Goal: Information Seeking & Learning: Compare options

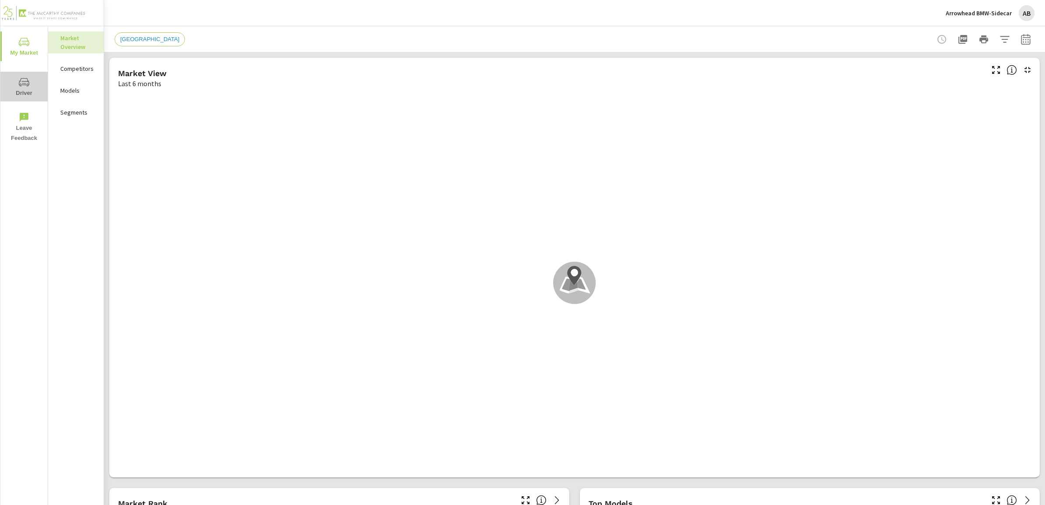
click at [27, 87] on icon "nav menu" at bounding box center [24, 82] width 10 height 10
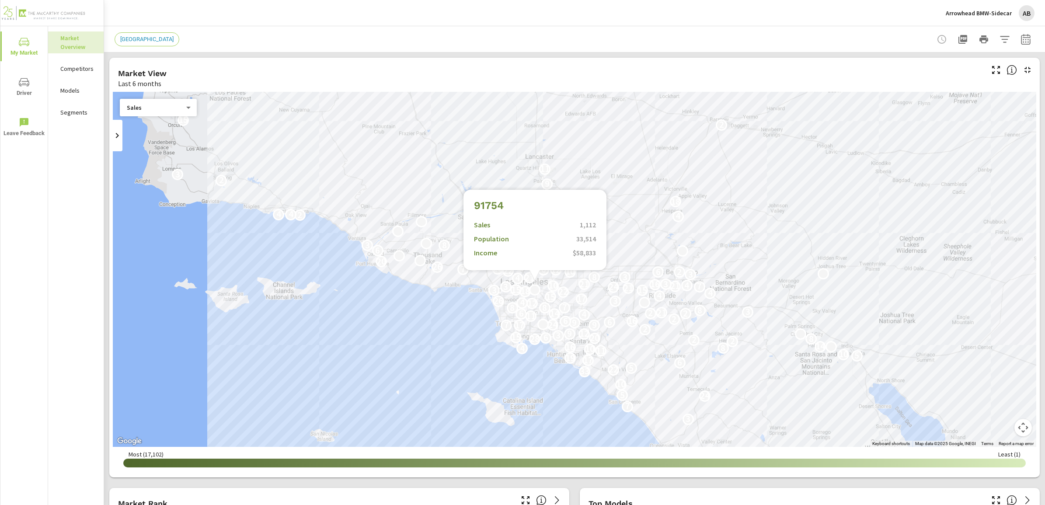
click at [535, 281] on div "10 14 10 8 3 11 10 6 5 7 18 2 25 6 4 6 3 28 19 6 2 3 7 24 5 10 2 33 22 5 6 17 1…" at bounding box center [574, 269] width 923 height 355
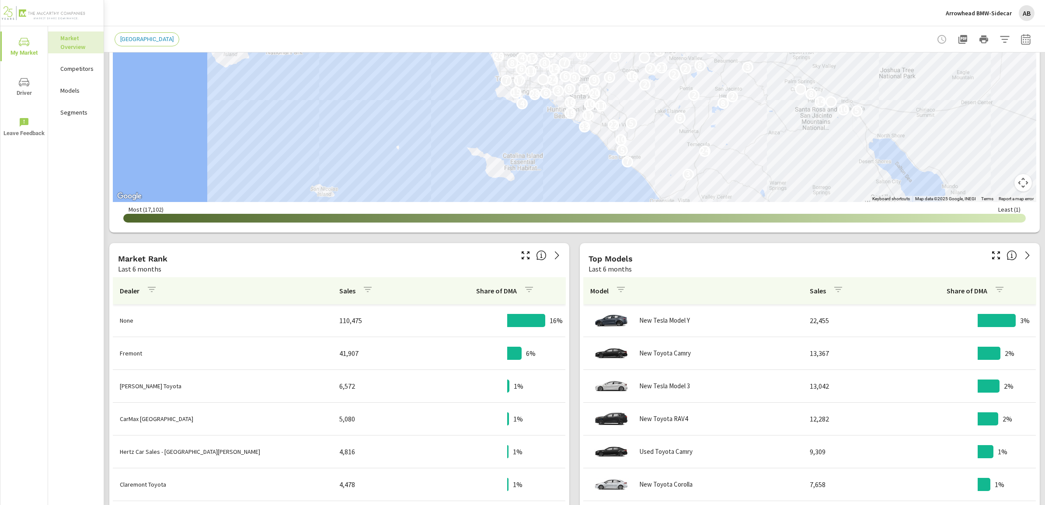
scroll to position [273, 0]
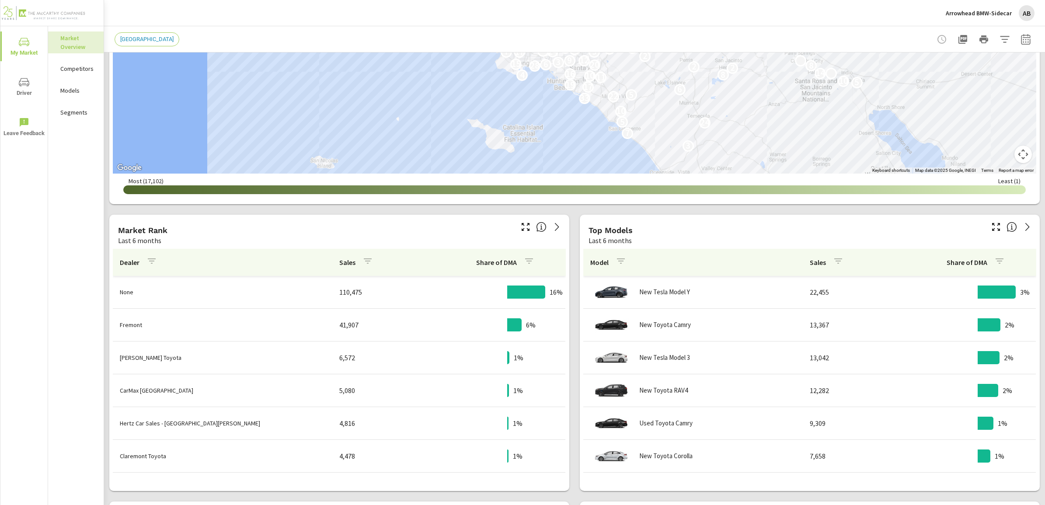
click at [188, 326] on p "Fremont" at bounding box center [222, 324] width 205 height 9
click at [1023, 36] on button "button" at bounding box center [1025, 39] width 17 height 17
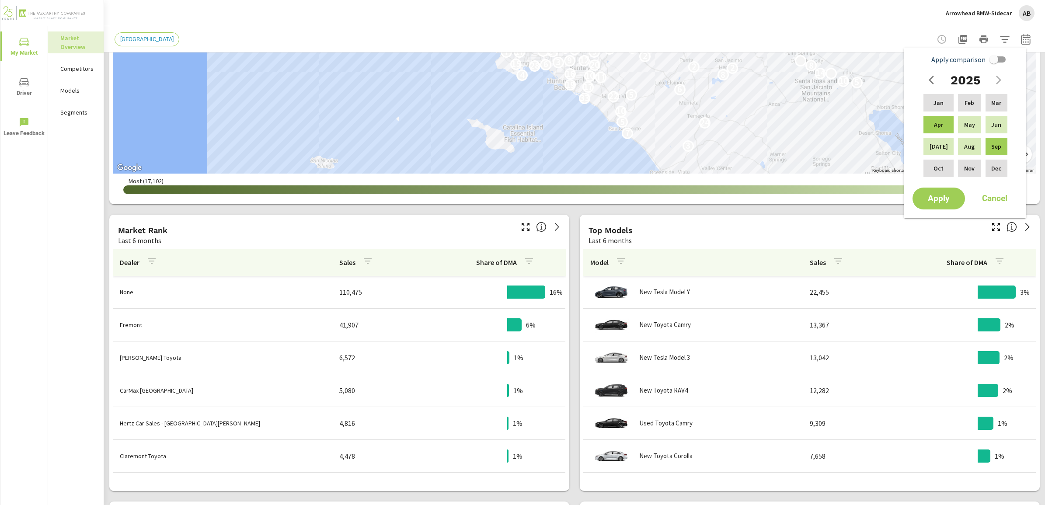
click at [1001, 73] on div "2025" at bounding box center [965, 79] width 84 height 17
click at [996, 81] on div "2025" at bounding box center [965, 79] width 84 height 17
click at [805, 194] on div "Most ( 17,102 ) Least ( 1 )" at bounding box center [574, 187] width 923 height 27
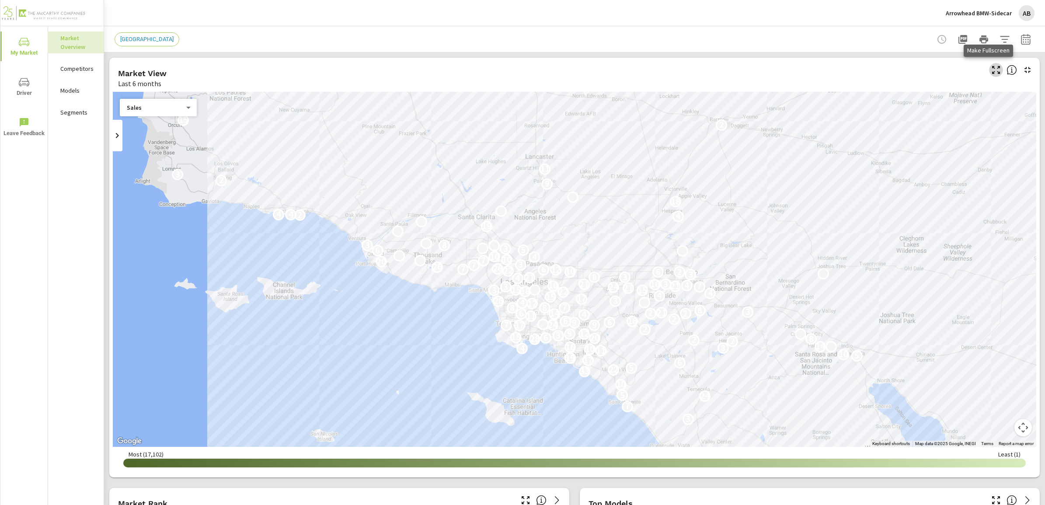
click at [991, 71] on icon "button" at bounding box center [995, 70] width 10 height 10
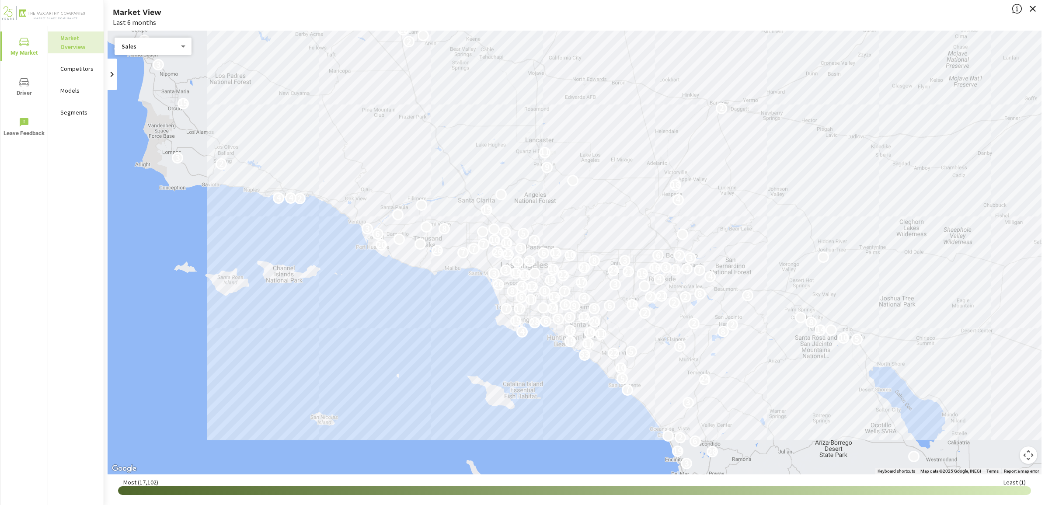
click at [1030, 458] on button "Map camera controls" at bounding box center [1027, 454] width 17 height 17
click at [1035, 10] on icon "button" at bounding box center [1032, 8] width 10 height 10
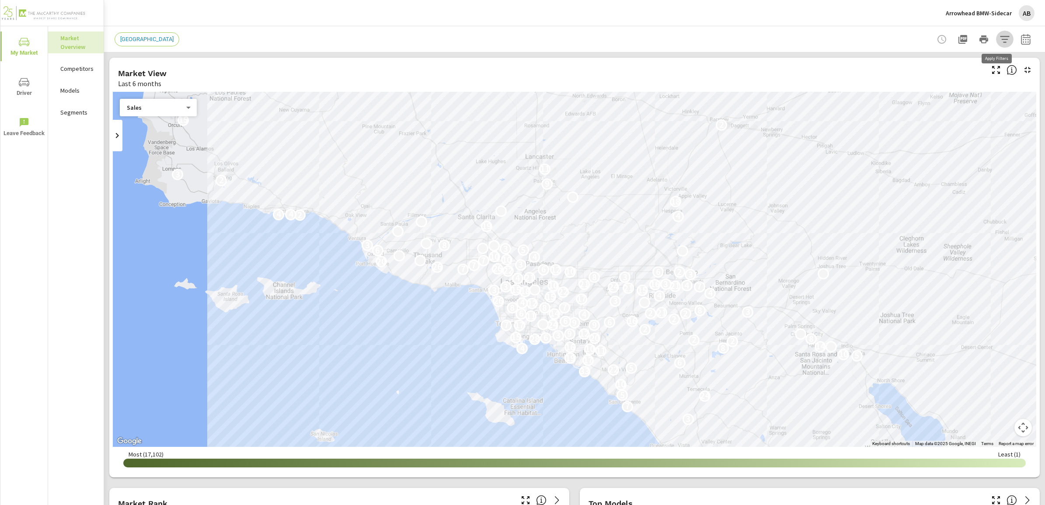
click at [1003, 40] on button "button" at bounding box center [1004, 39] width 17 height 17
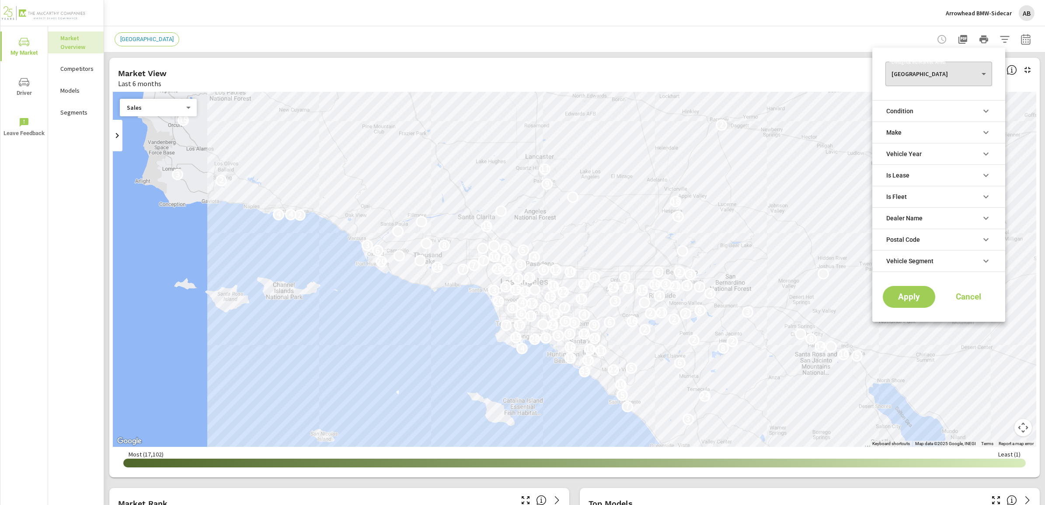
click at [944, 68] on body "My Market Driver Leave Feedback Market Overview Competitors Models Segments Arr…" at bounding box center [522, 252] width 1045 height 505
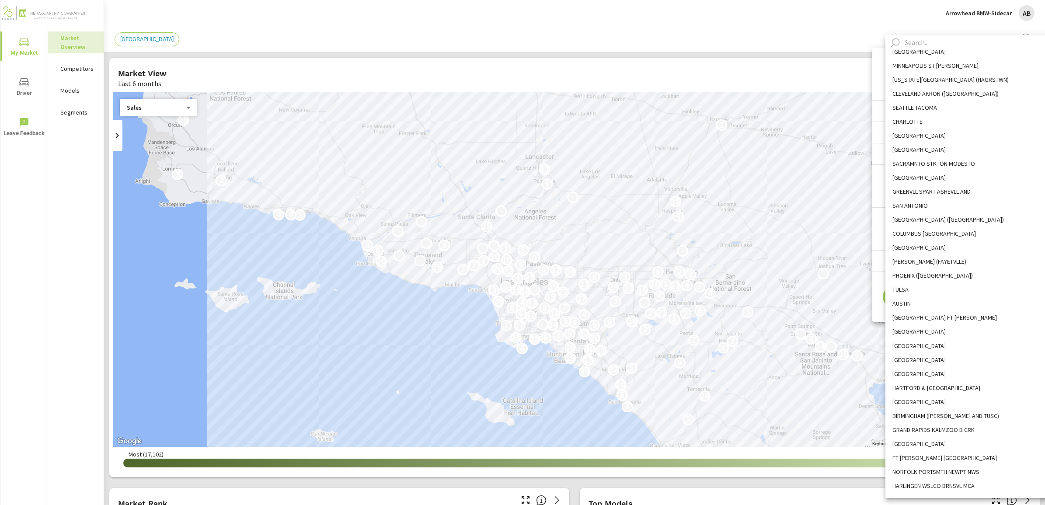
scroll to position [164, 0]
click at [934, 44] on input "text" at bounding box center [980, 42] width 158 height 15
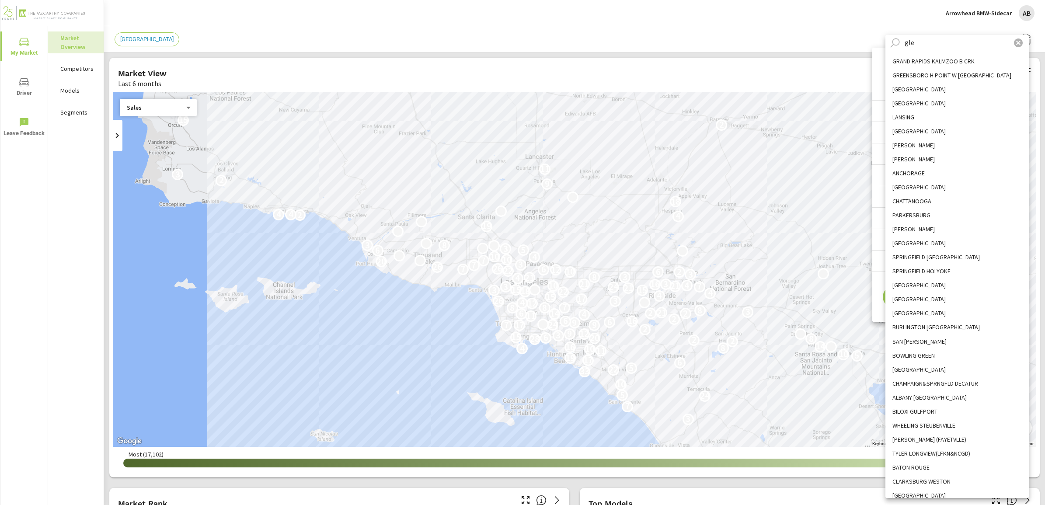
scroll to position [0, 0]
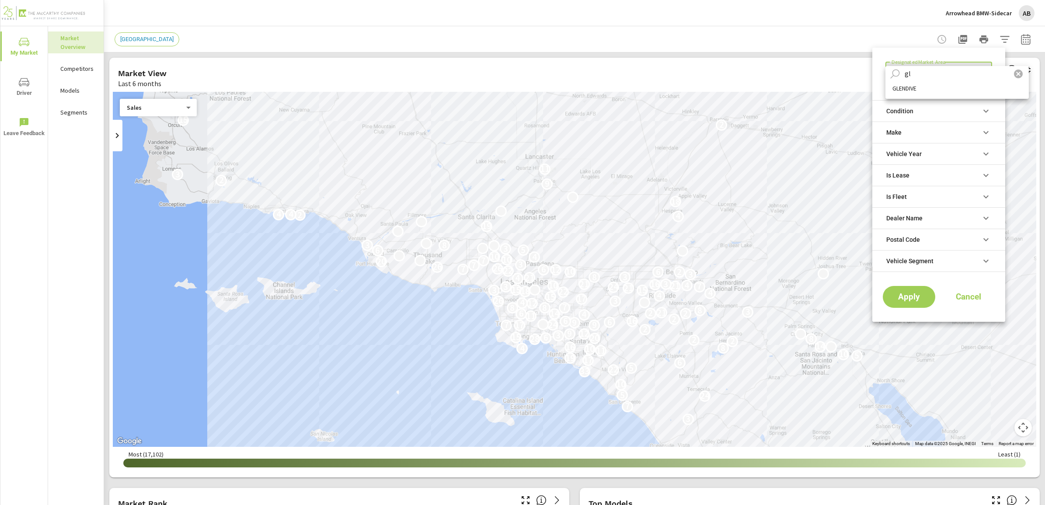
type input "g"
type input "phoenix"
click at [952, 89] on li "PHOENIX (PRESCOTT)" at bounding box center [956, 88] width 143 height 14
type Area "PHOENIX (PRESCOTT)"
click at [905, 301] on span "Apply" at bounding box center [909, 297] width 36 height 8
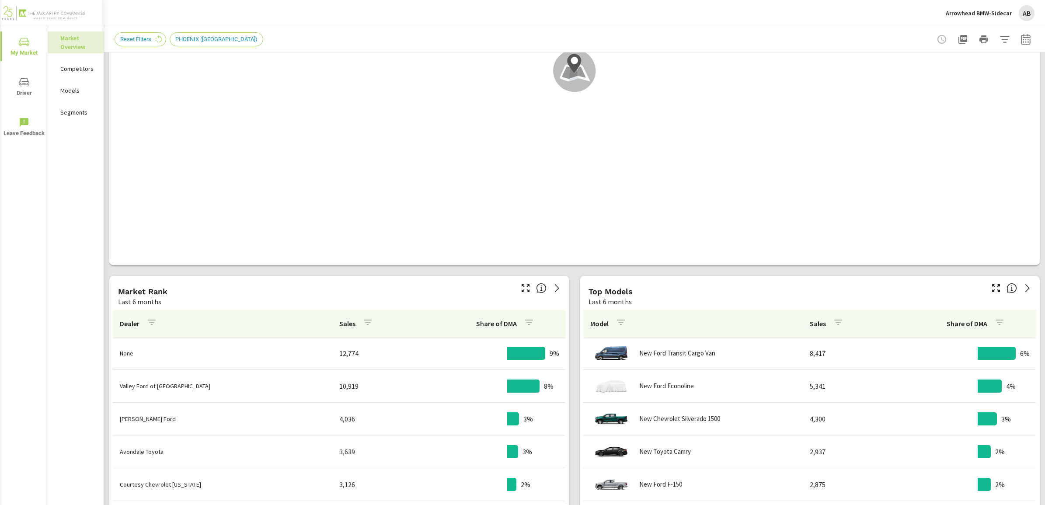
scroll to position [219, 0]
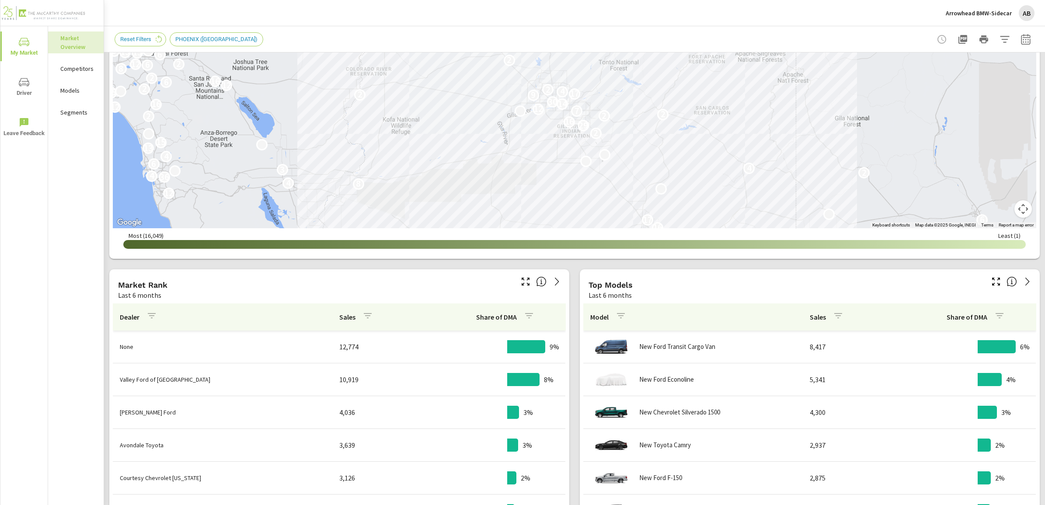
scroll to position [164, 0]
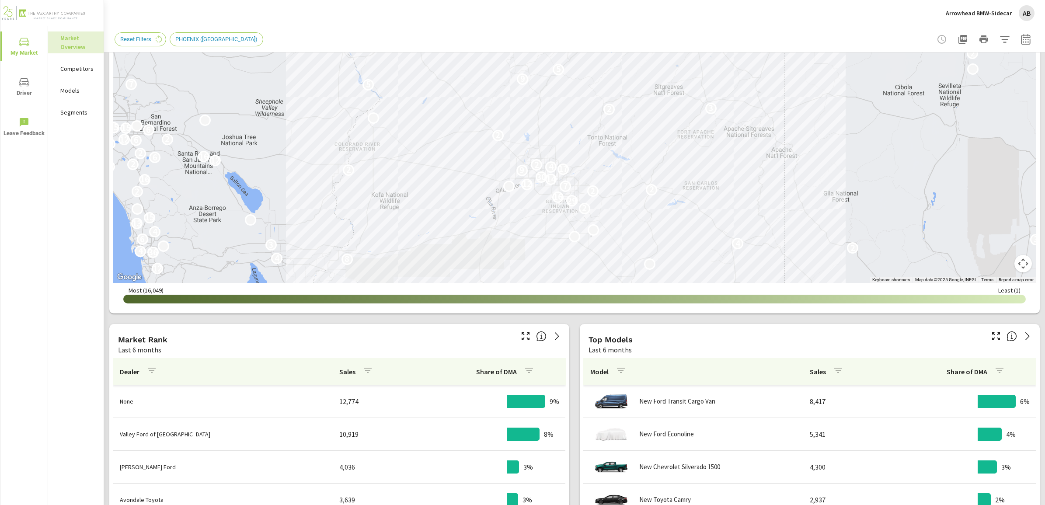
drag, startPoint x: 742, startPoint y: 185, endPoint x: 715, endPoint y: 169, distance: 31.6
click at [715, 169] on div "2 6 31 17 8 7 16 17 6 2 12 8 4 2 36 4 2 3 4 2 3 6 4 13 15 2 29 16 2 2 5 2 7 12 …" at bounding box center [982, 362] width 839 height 472
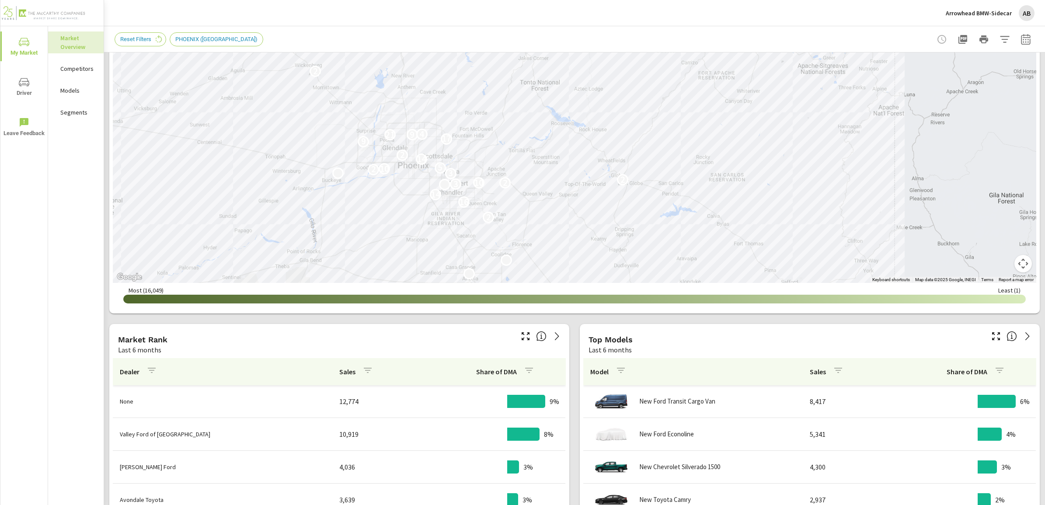
drag, startPoint x: 659, startPoint y: 186, endPoint x: 702, endPoint y: 239, distance: 68.1
click at [702, 239] on div "2 6 11 18 16 3 2 5 15 17 6 8 6 2 4 3 2 16 14 3 10 2 2 3 2 10 5 14 2 9 2 17 21 9…" at bounding box center [1053, 416] width 839 height 472
drag, startPoint x: 792, startPoint y: 151, endPoint x: 811, endPoint y: 167, distance: 24.8
click at [811, 167] on div "16 18 10 3 2 5 15 17 6 8 6 2 4 2 16 14 3 10 2 2 3 2 10 5 14 2 9 2 17 21 9 4 2 3…" at bounding box center [1030, 375] width 839 height 472
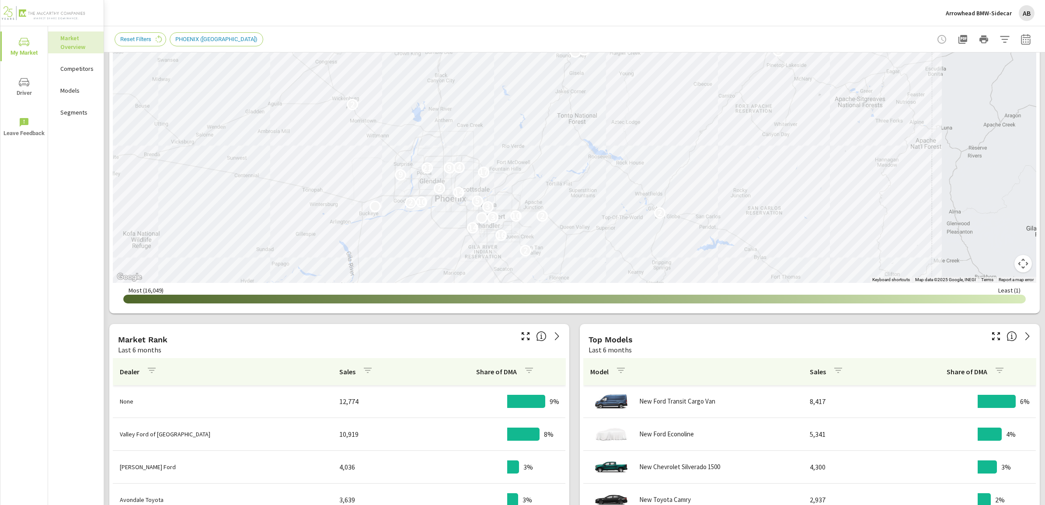
click at [1005, 36] on div at bounding box center [983, 39] width 101 height 17
click at [1001, 36] on icon "button" at bounding box center [1004, 39] width 10 height 10
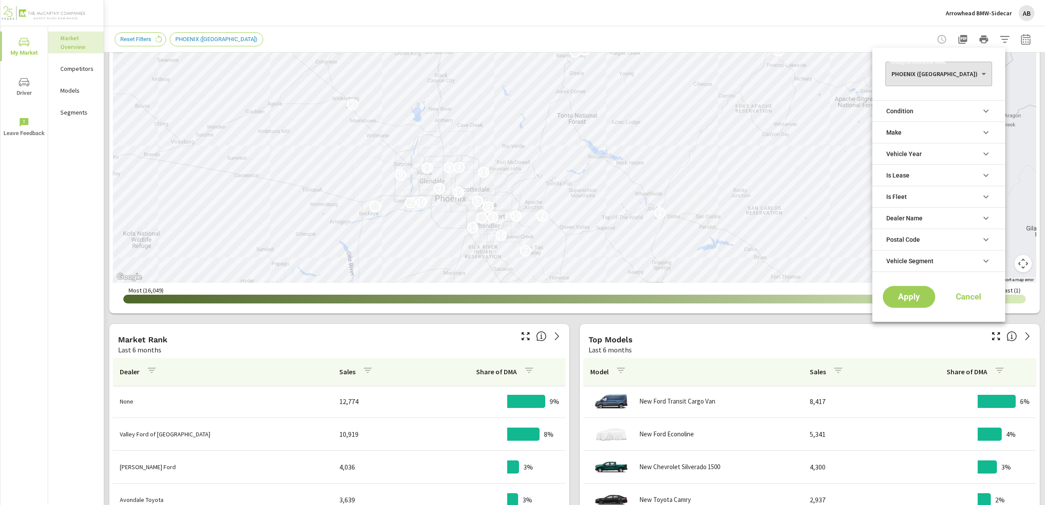
click at [941, 127] on li "Make" at bounding box center [938, 132] width 133 height 21
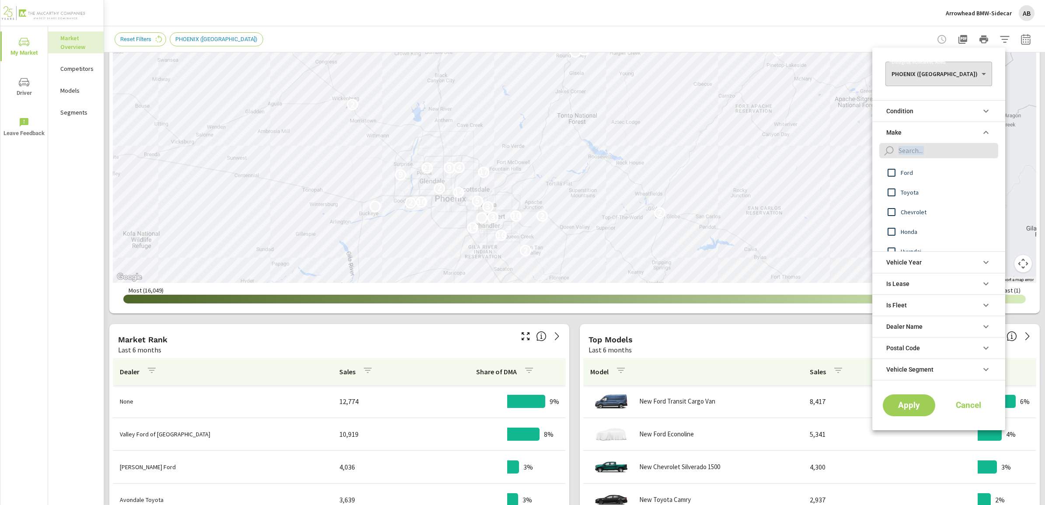
click at [914, 148] on input "filter options" at bounding box center [946, 150] width 103 height 15
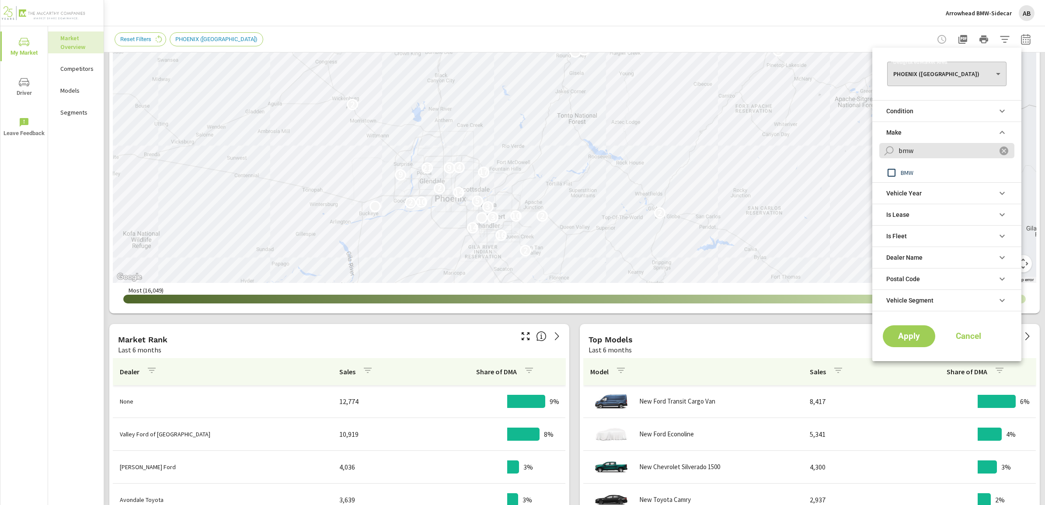
type input "bmw"
click at [904, 171] on span "BMW" at bounding box center [948, 172] width 96 height 10
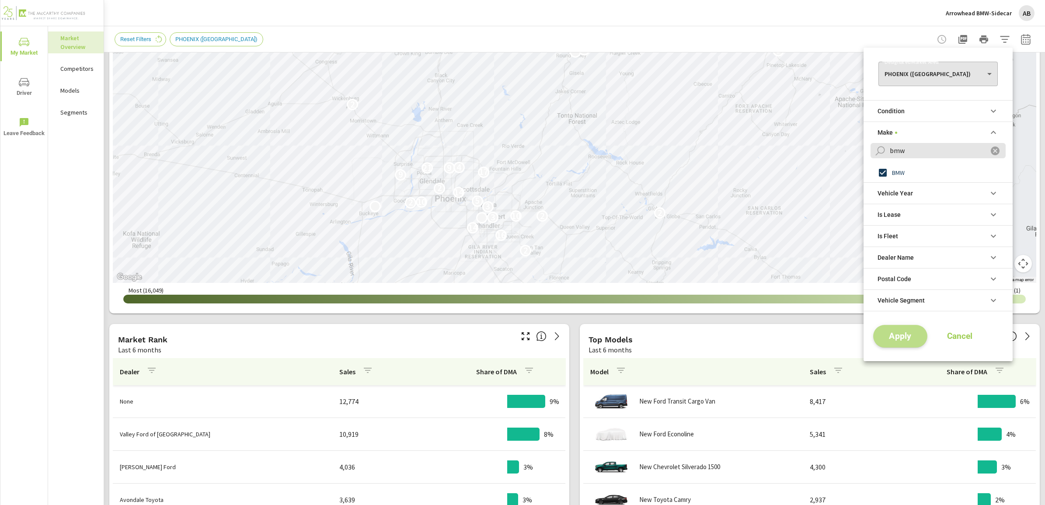
click at [914, 337] on span "Apply" at bounding box center [900, 336] width 36 height 8
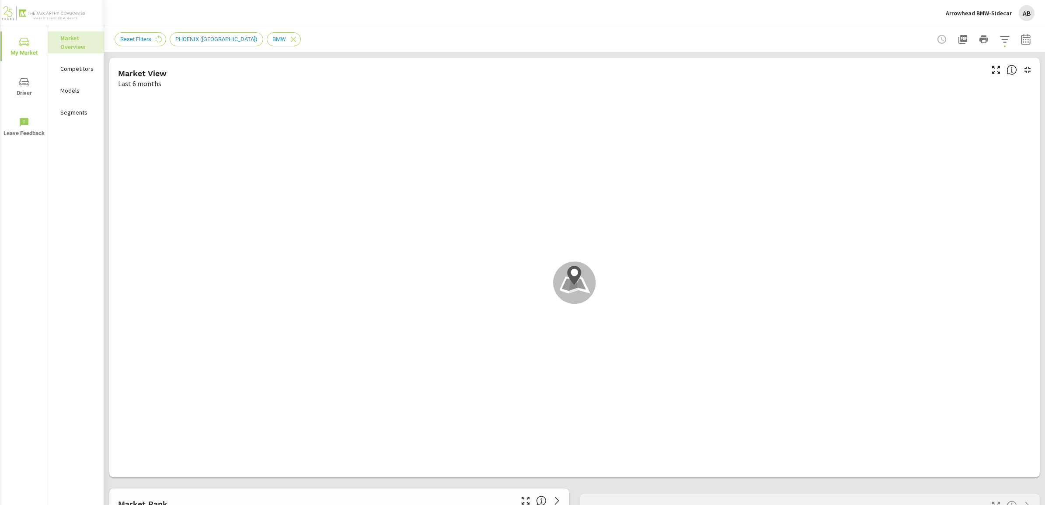
drag, startPoint x: 687, startPoint y: 128, endPoint x: 801, endPoint y: 122, distance: 113.8
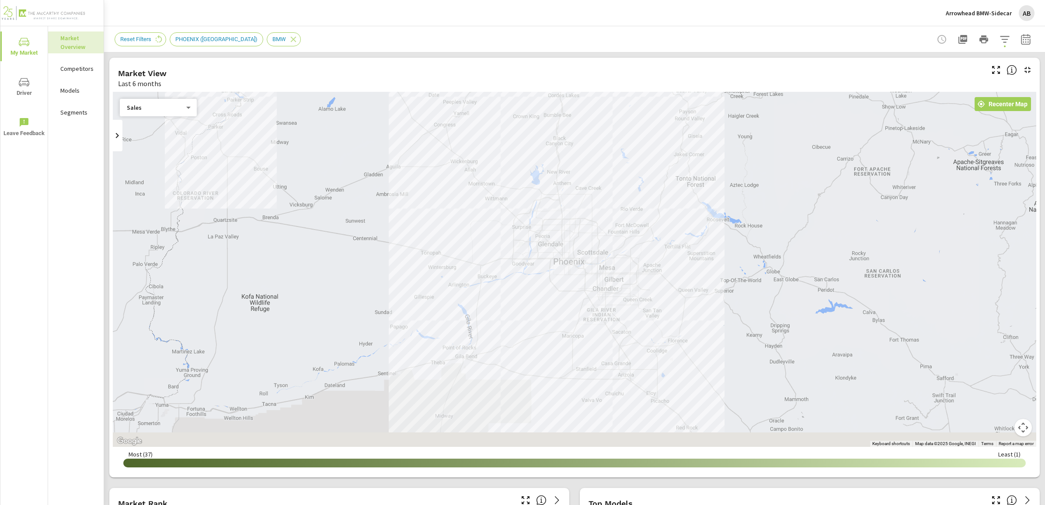
drag, startPoint x: 577, startPoint y: 273, endPoint x: 529, endPoint y: 213, distance: 77.4
click at [548, 235] on div at bounding box center [967, 471] width 839 height 472
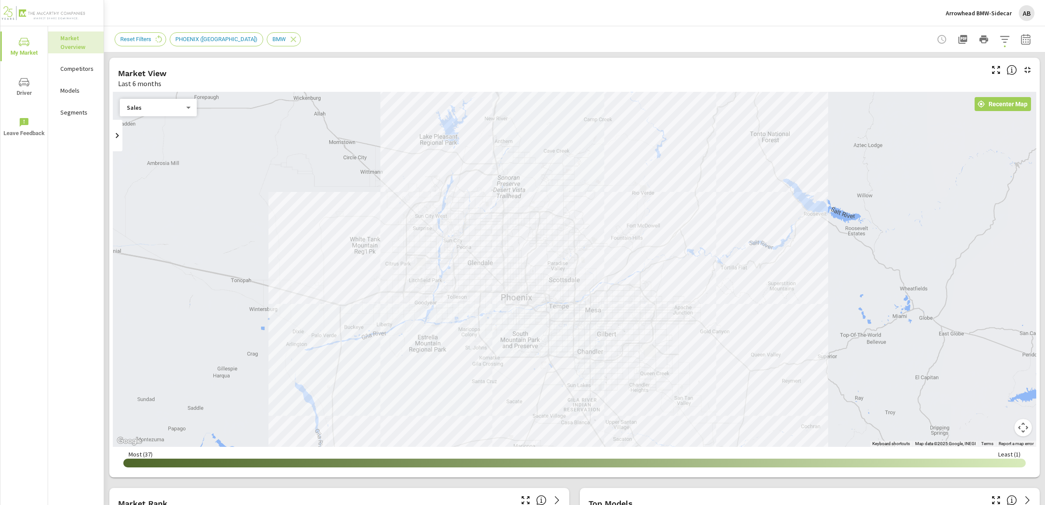
drag, startPoint x: 554, startPoint y: 294, endPoint x: 532, endPoint y: 326, distance: 39.0
click at [150, 112] on div "Sales 0 ​" at bounding box center [158, 107] width 77 height 17
click at [152, 105] on body "My Market Driver Leave Feedback Market Overview Competitors Models Segments Arr…" at bounding box center [522, 252] width 1045 height 505
click at [115, 144] on div at bounding box center [522, 252] width 1045 height 505
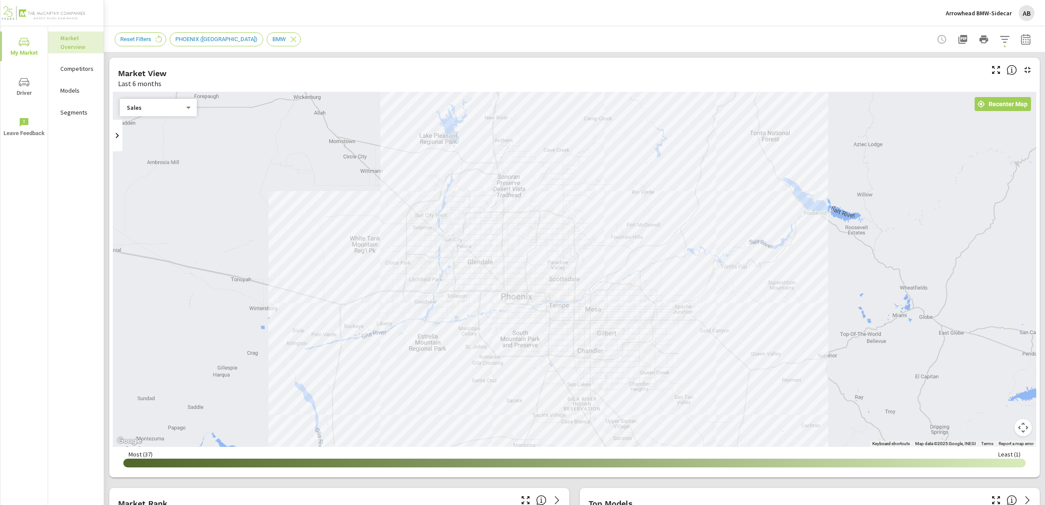
click at [112, 139] on icon at bounding box center [117, 135] width 10 height 10
click at [130, 138] on input "checkbox" at bounding box center [140, 139] width 50 height 17
click at [135, 138] on input "checkbox" at bounding box center [132, 139] width 50 height 17
click at [200, 136] on icon at bounding box center [198, 135] width 10 height 10
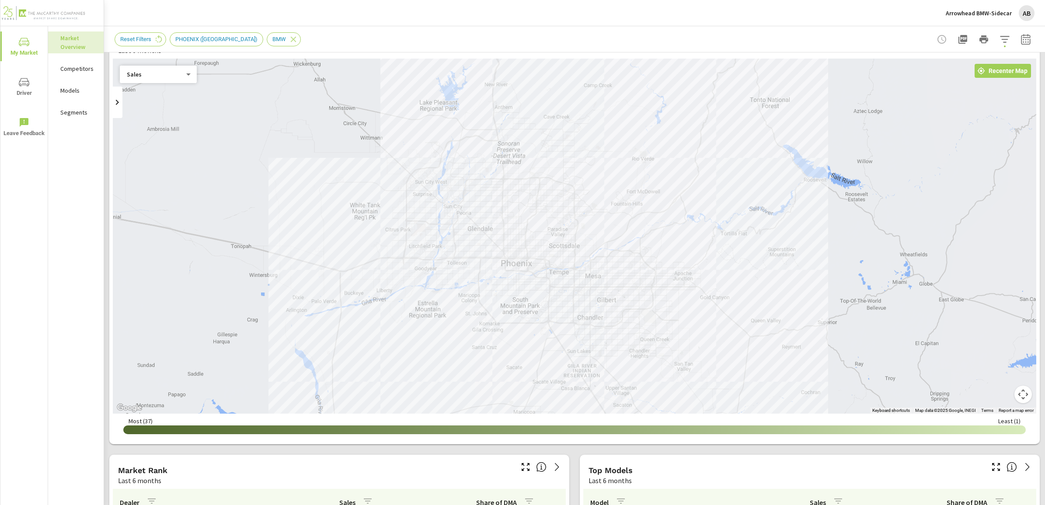
scroll to position [164, 0]
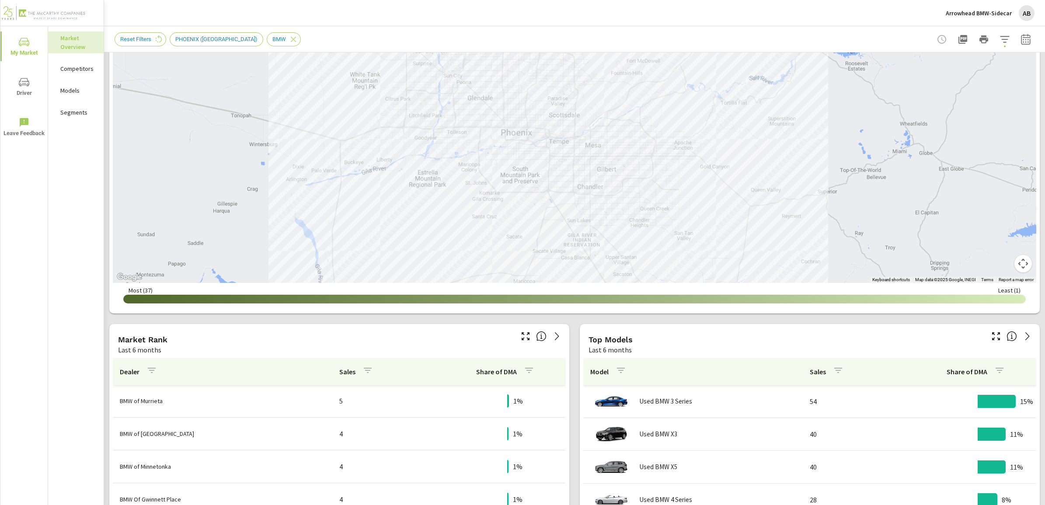
scroll to position [219, 0]
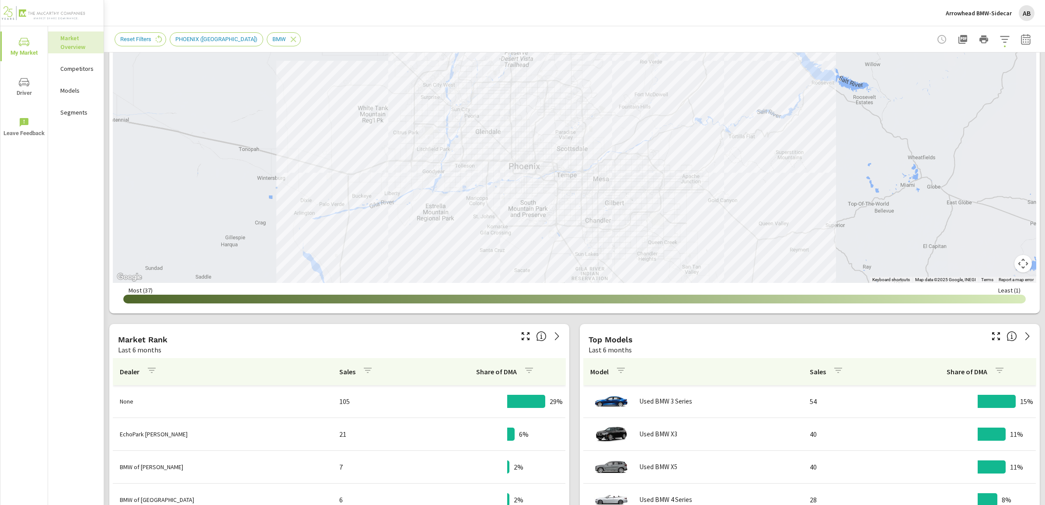
drag, startPoint x: 766, startPoint y: 149, endPoint x: 775, endPoint y: 186, distance: 37.4
click at [775, 186] on div at bounding box center [1001, 375] width 839 height 472
click at [61, 66] on p "Competitors" at bounding box center [78, 68] width 36 height 9
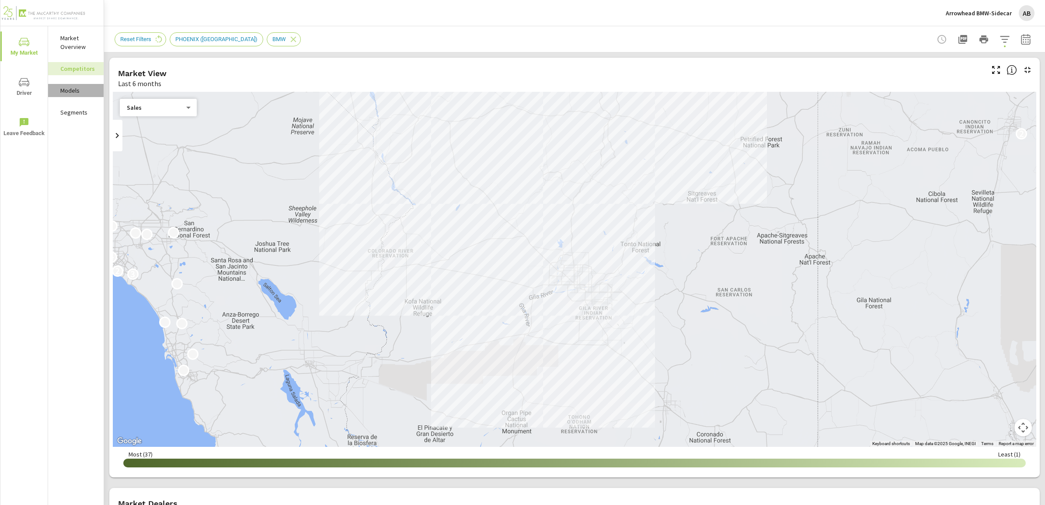
click at [83, 86] on p "Models" at bounding box center [78, 90] width 36 height 9
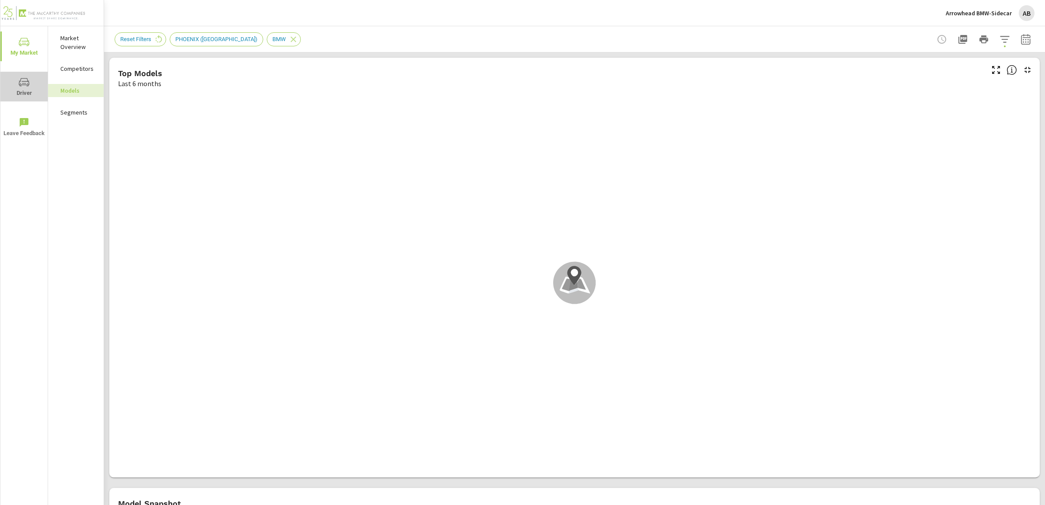
click at [7, 90] on span "Driver" at bounding box center [24, 87] width 42 height 21
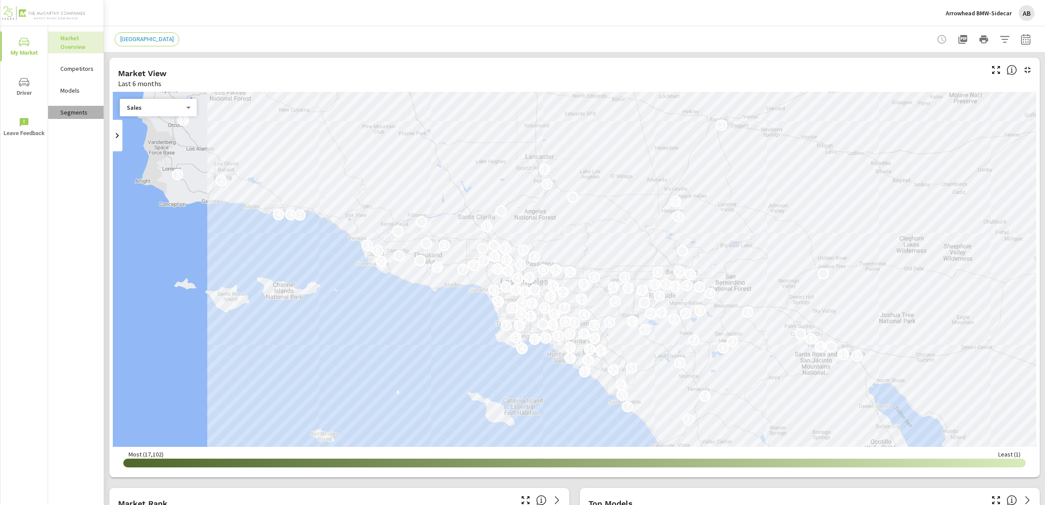
click at [74, 109] on p "Segments" at bounding box center [78, 112] width 36 height 9
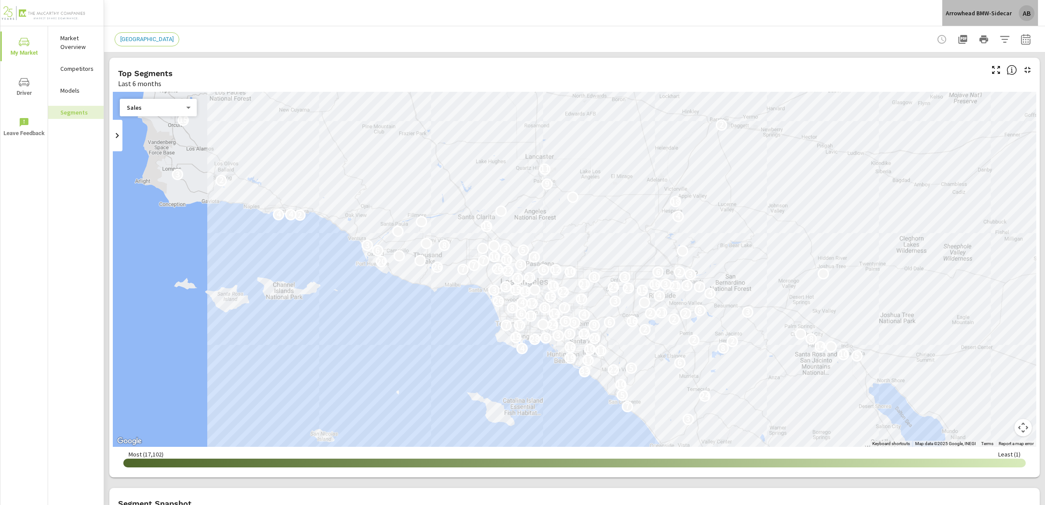
click at [1024, 11] on div "AB" at bounding box center [1026, 13] width 16 height 16
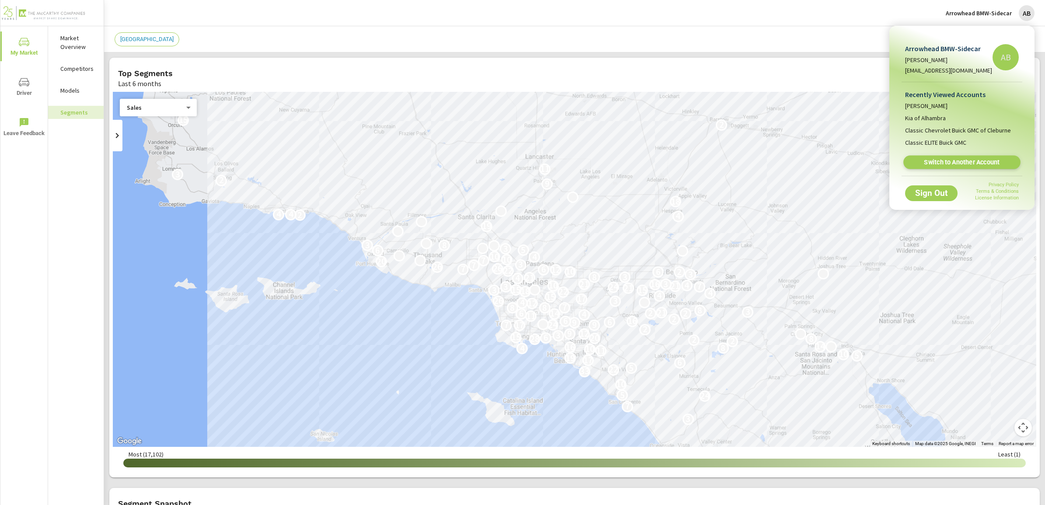
click at [950, 165] on span "Switch to Another Account" at bounding box center [961, 162] width 107 height 8
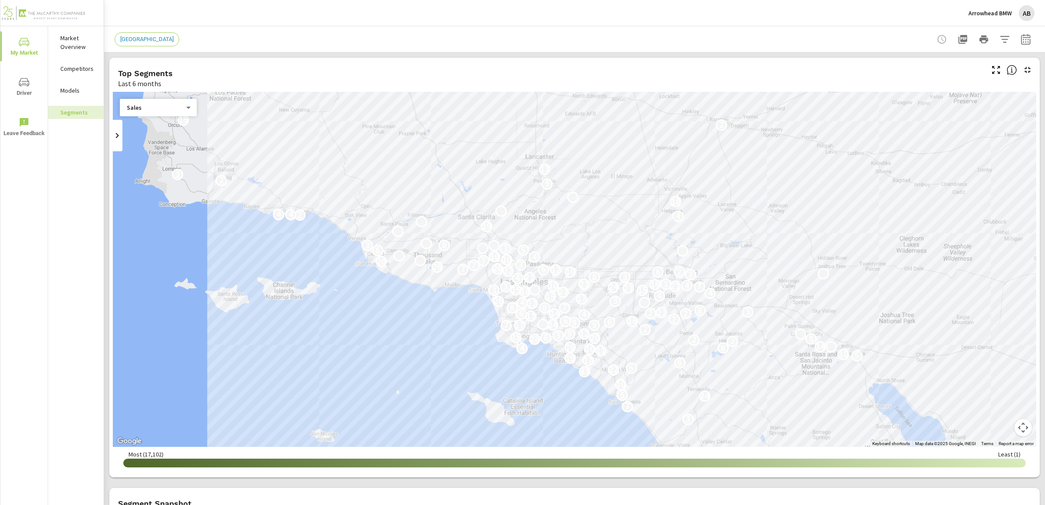
click at [60, 49] on p "Market Overview" at bounding box center [78, 42] width 36 height 17
click at [82, 66] on p "Competitors" at bounding box center [78, 68] width 36 height 9
click at [17, 91] on span "Driver" at bounding box center [24, 87] width 42 height 21
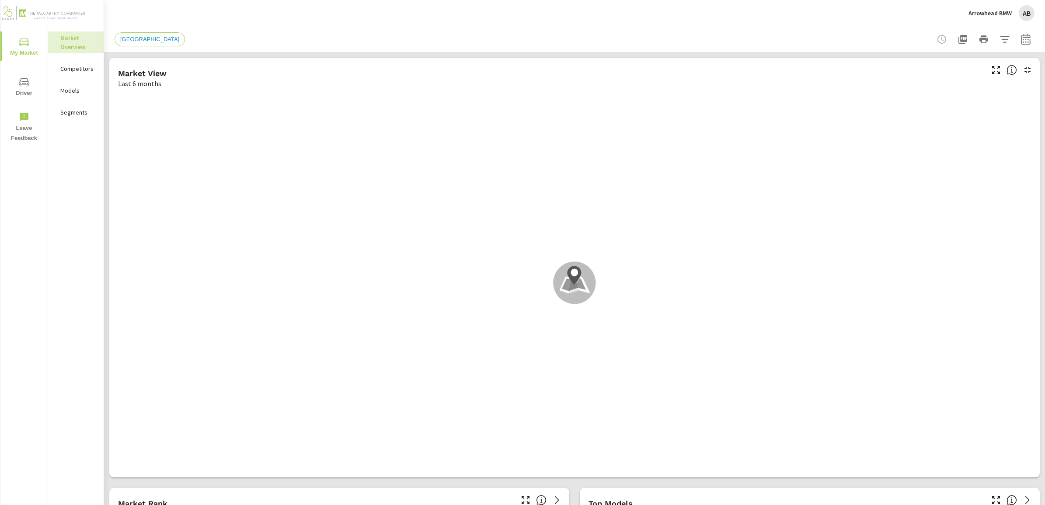
click at [73, 111] on p "Segments" at bounding box center [78, 112] width 36 height 9
